Goal: Check status: Check status

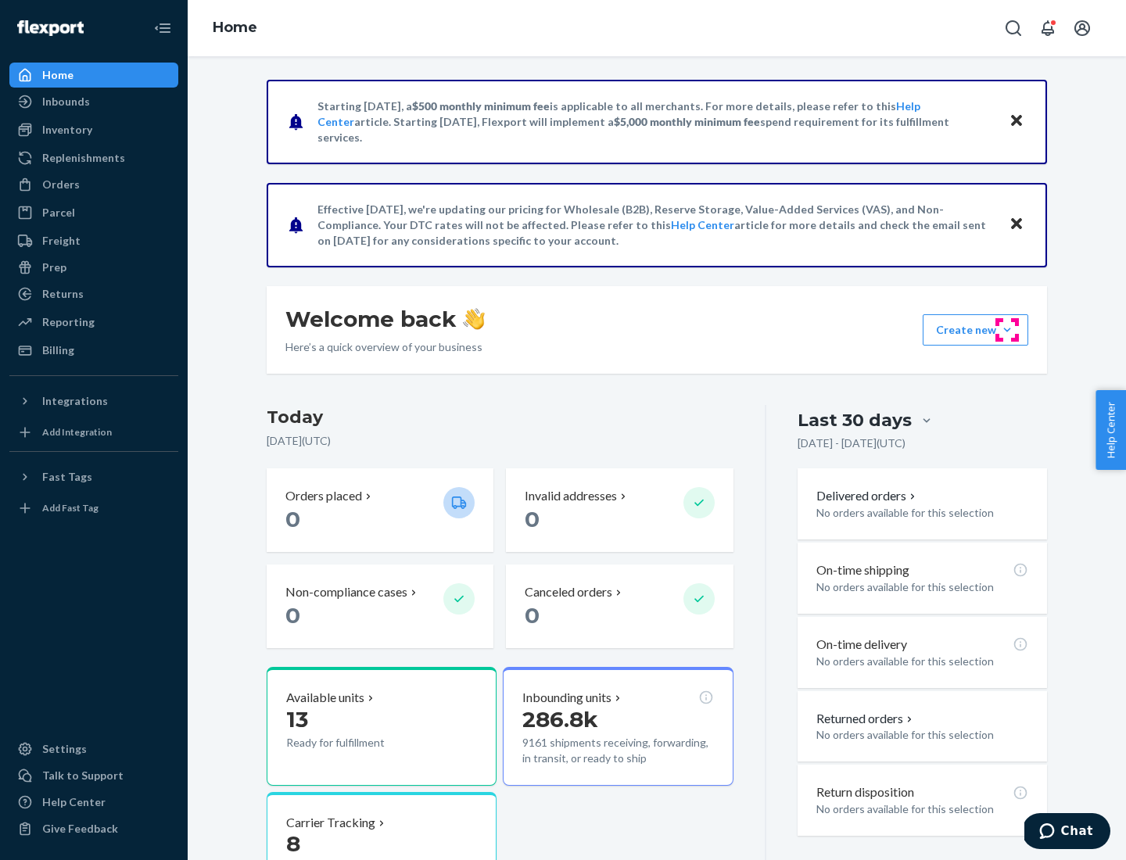
click at [1007, 330] on button "Create new Create new inbound Create new order Create new product" at bounding box center [976, 329] width 106 height 31
click at [53, 267] on div "Prep" at bounding box center [54, 268] width 24 height 16
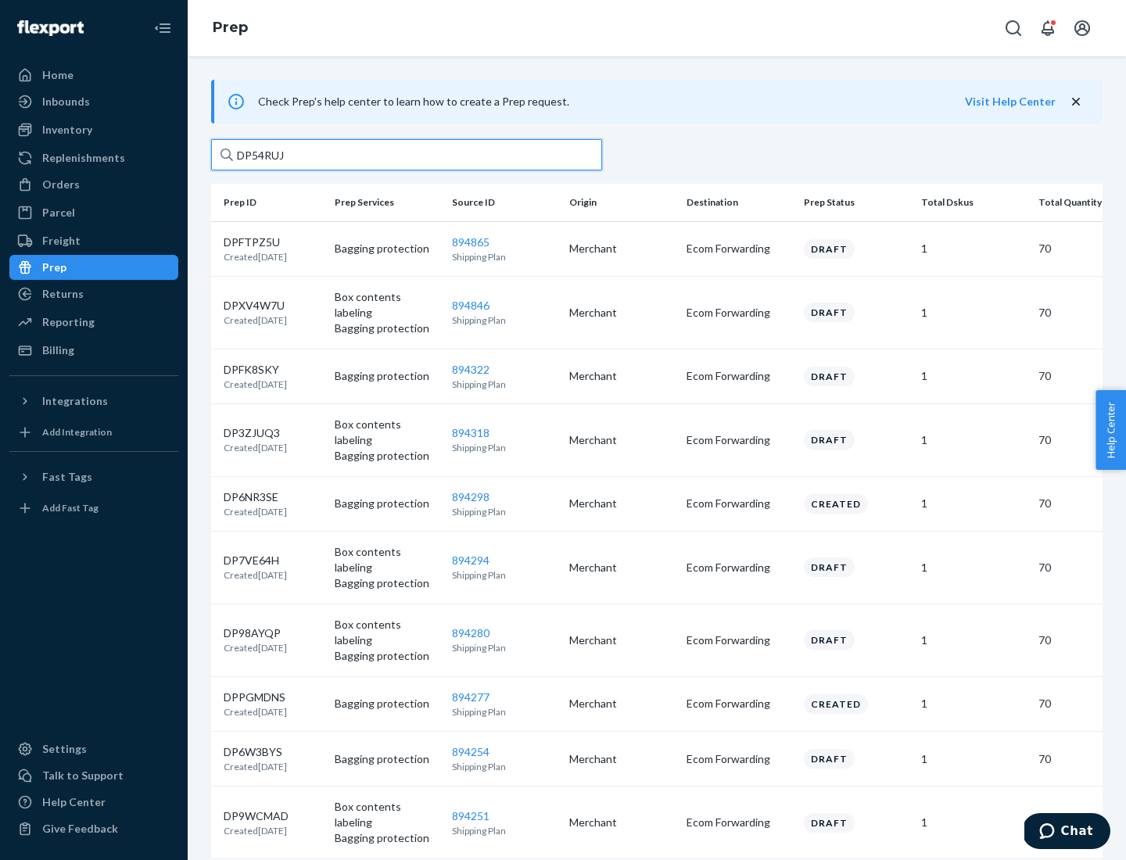
type input "DP54RUJL"
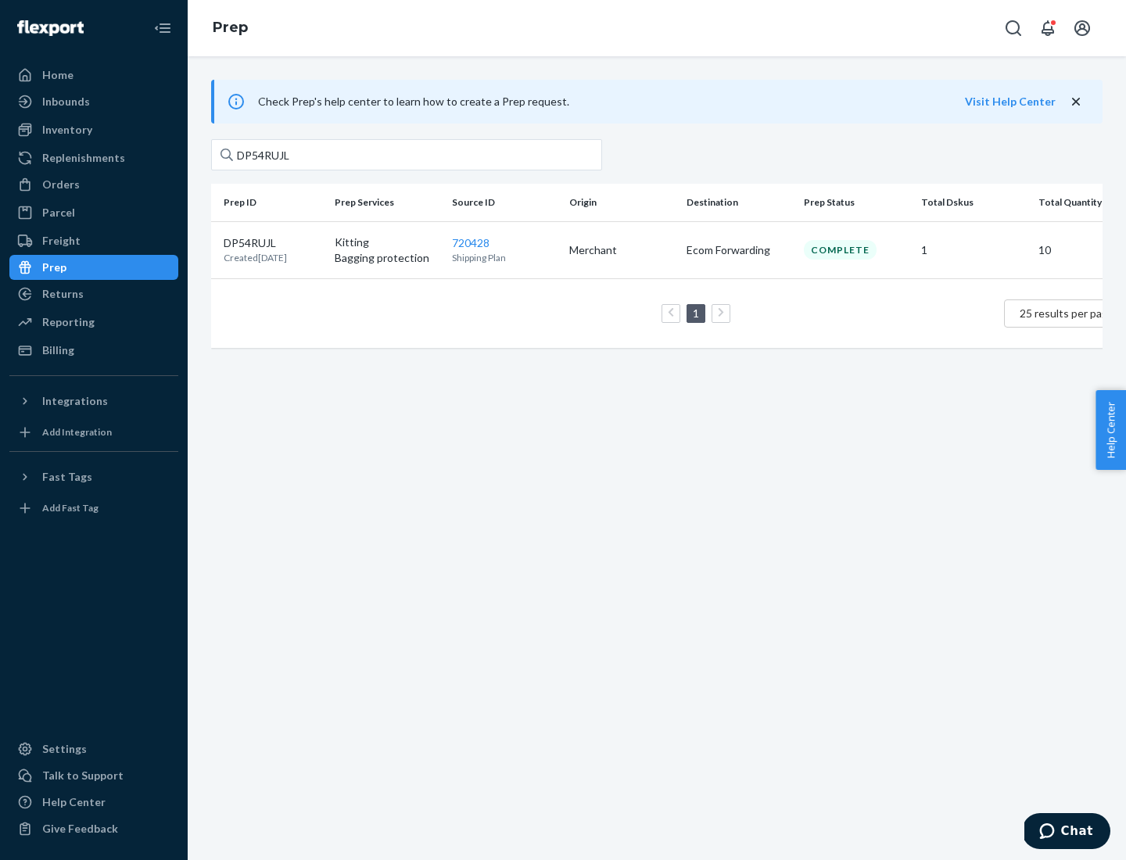
click at [273, 242] on p "DP54RUJL" at bounding box center [255, 243] width 63 height 16
